Goal: Transaction & Acquisition: Subscribe to service/newsletter

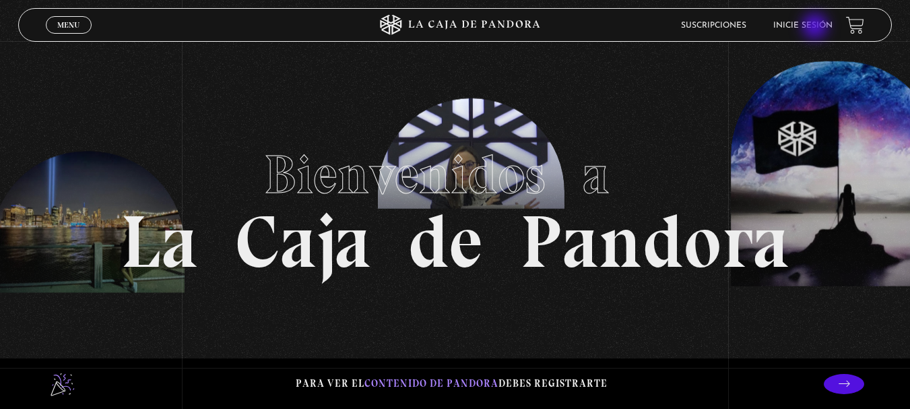
click at [816, 28] on link "Inicie sesión" at bounding box center [802, 26] width 59 height 8
click at [734, 27] on link "Suscripciones" at bounding box center [713, 26] width 65 height 8
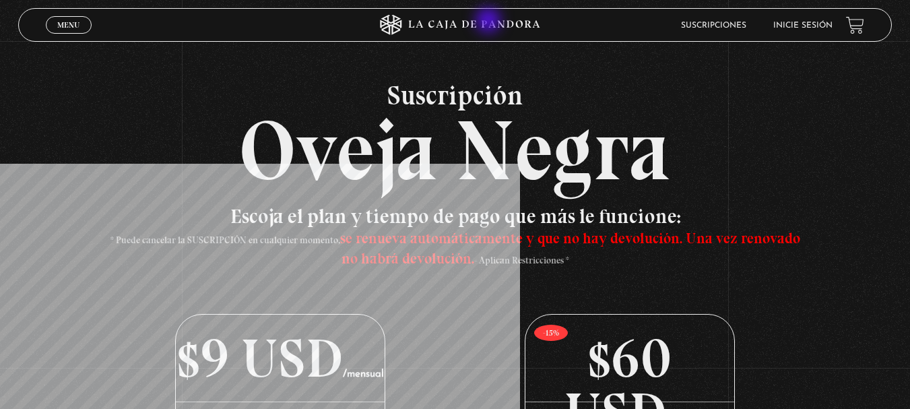
click at [490, 22] on icon at bounding box center [455, 25] width 273 height 20
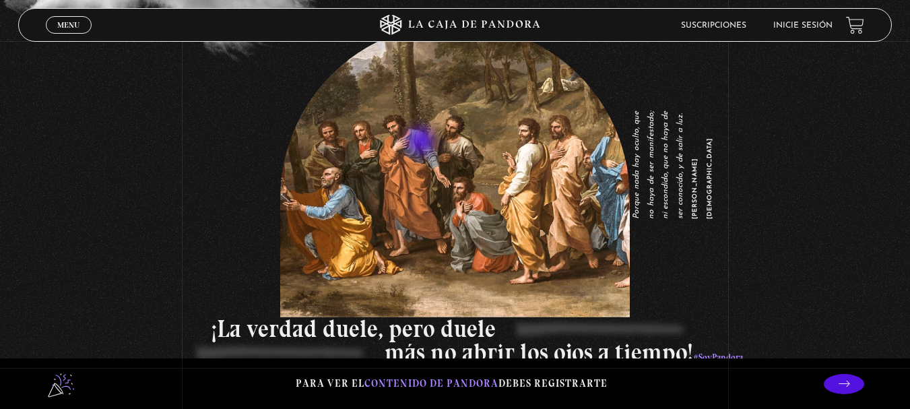
scroll to position [1819, 0]
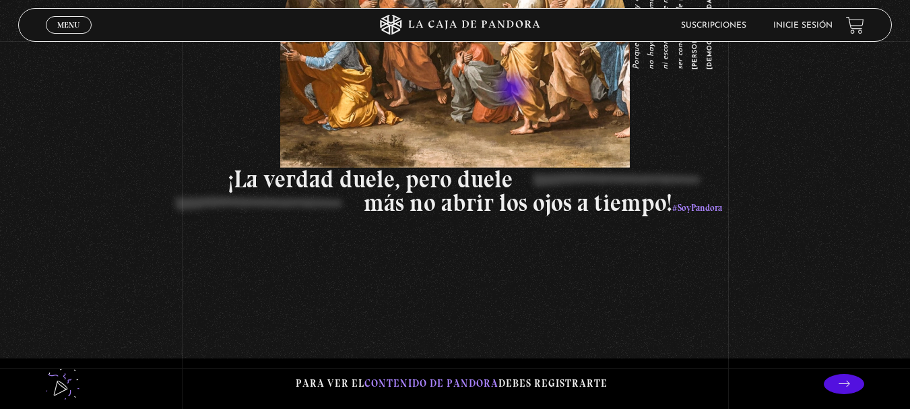
click at [515, 90] on figure "Porque nada hay oculto, que no haya de ser manifestado; ni escondido, que no ha…" at bounding box center [455, 21] width 350 height 294
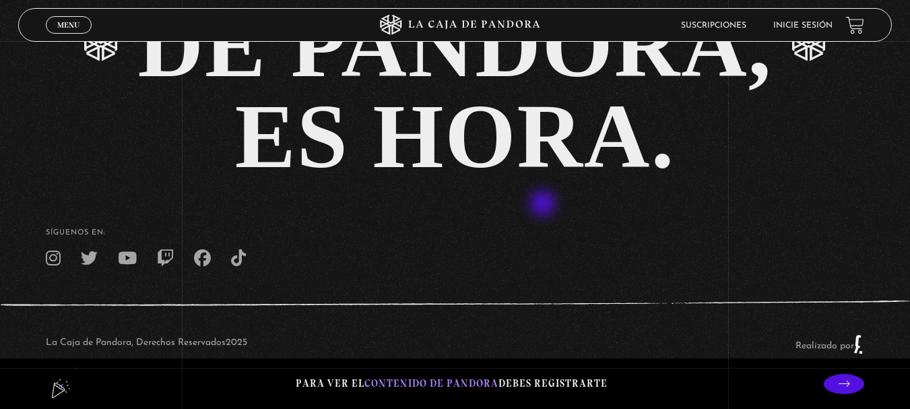
scroll to position [2788, 0]
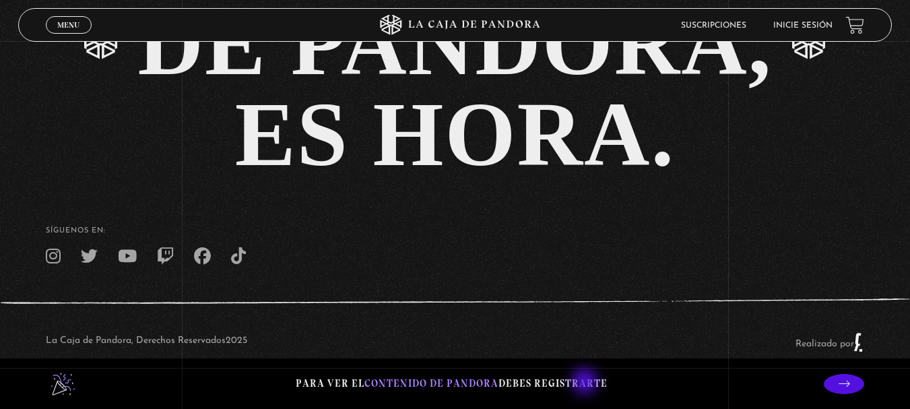
click at [586, 383] on p "Para ver el contenido de Pandora debes registrarte" at bounding box center [452, 384] width 312 height 18
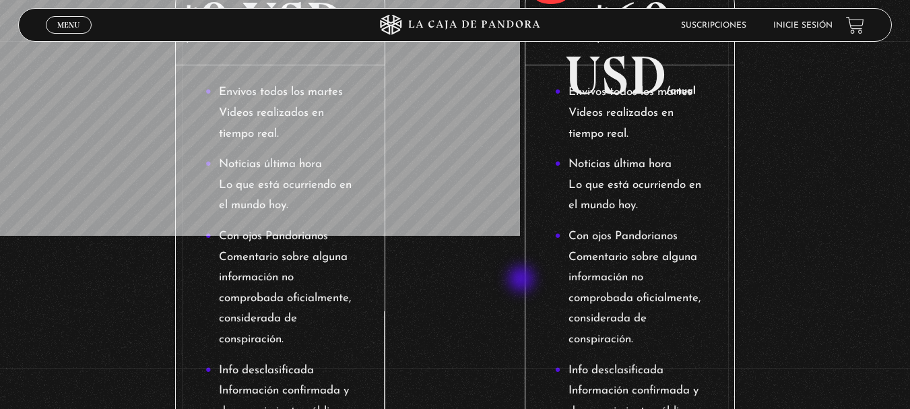
scroll to position [269, 0]
